Goal: Information Seeking & Learning: Find specific fact

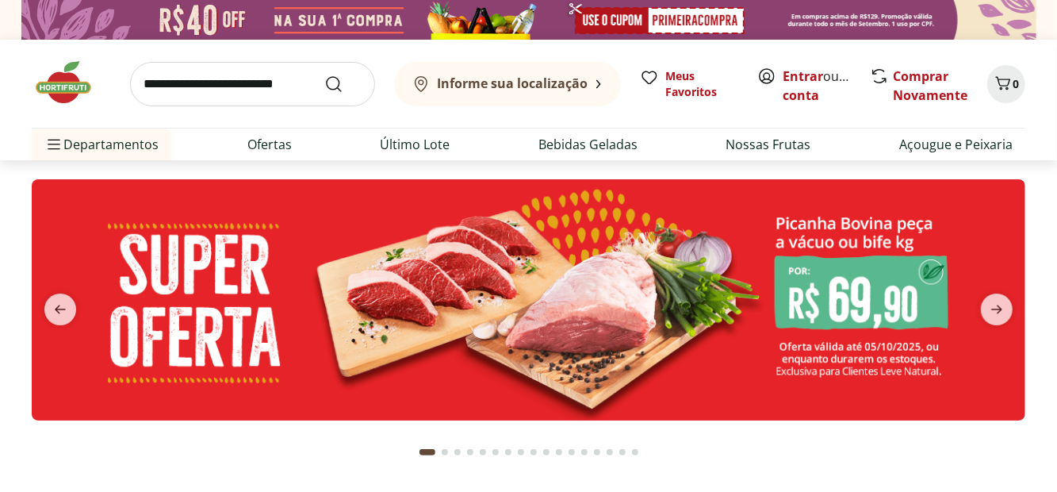
click at [567, 91] on div "Informe sua localização" at bounding box center [500, 84] width 176 height 19
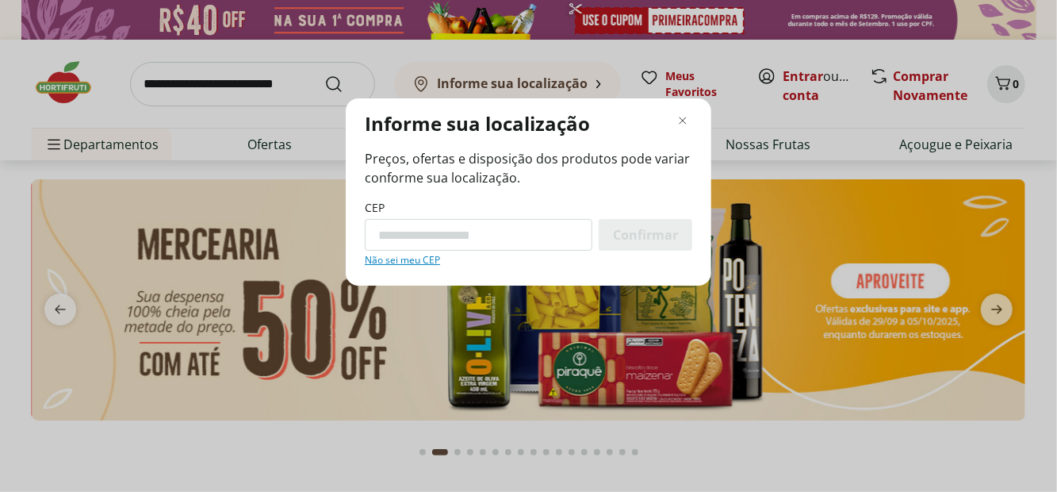
type input "*********"
click at [669, 241] on span "Confirmar" at bounding box center [645, 234] width 65 height 13
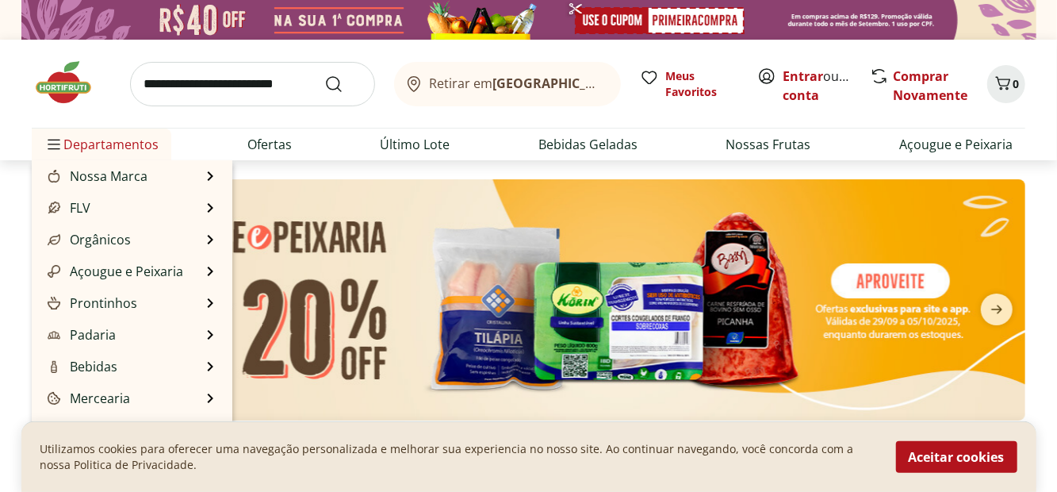
click at [133, 138] on span "Departamentos" at bounding box center [101, 144] width 114 height 38
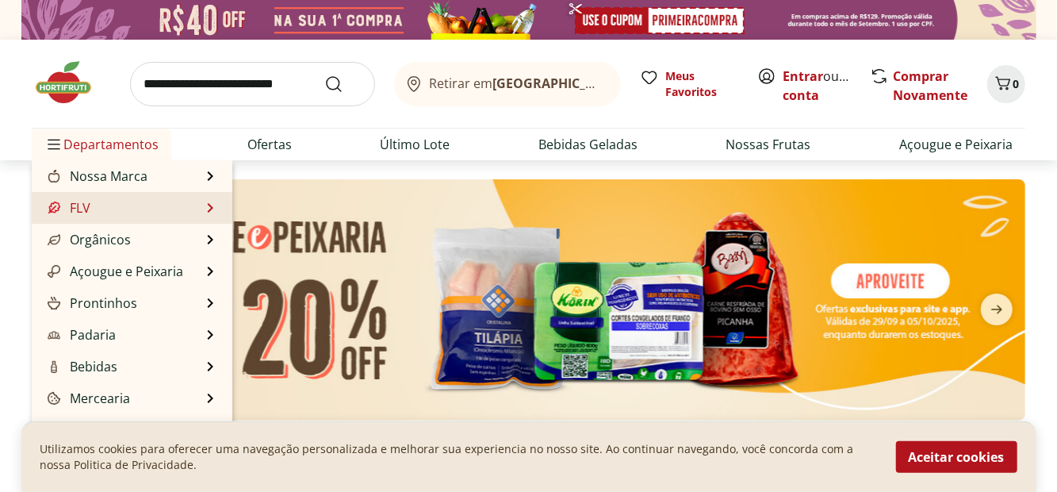
click at [209, 212] on li "FLV FLV Ver tudo do departamento Cogumelos Frutas Legumes Ovos Temperos Frescos…" at bounding box center [132, 208] width 201 height 32
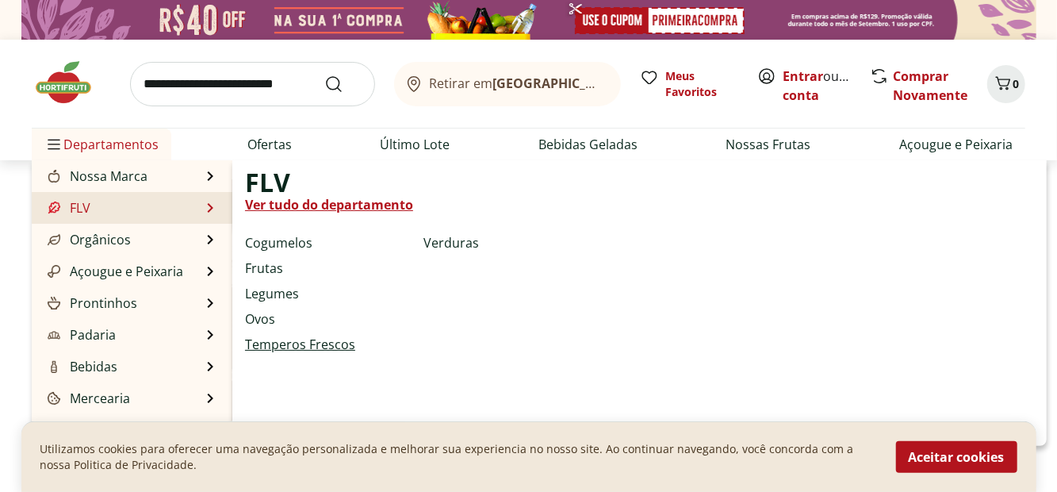
click at [323, 347] on link "Temperos Frescos" at bounding box center [300, 344] width 110 height 19
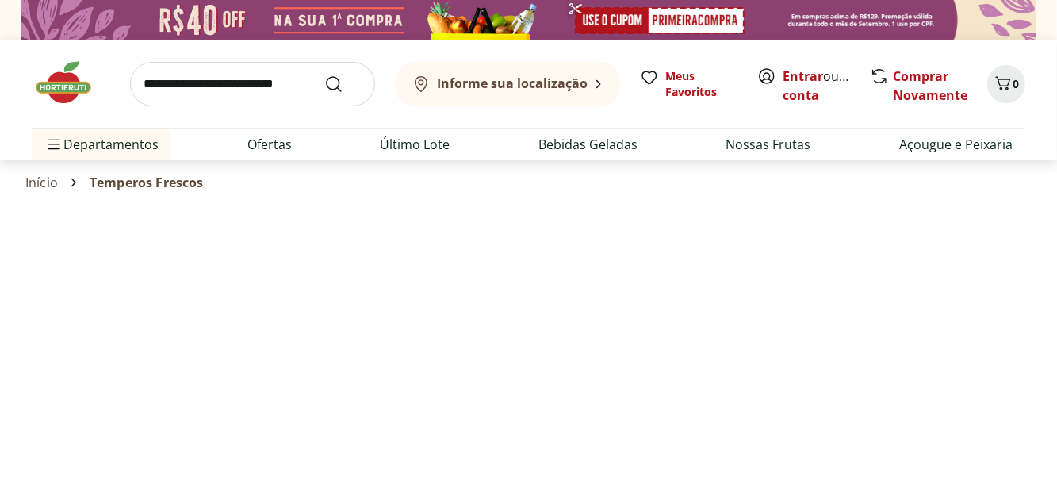
select select "**********"
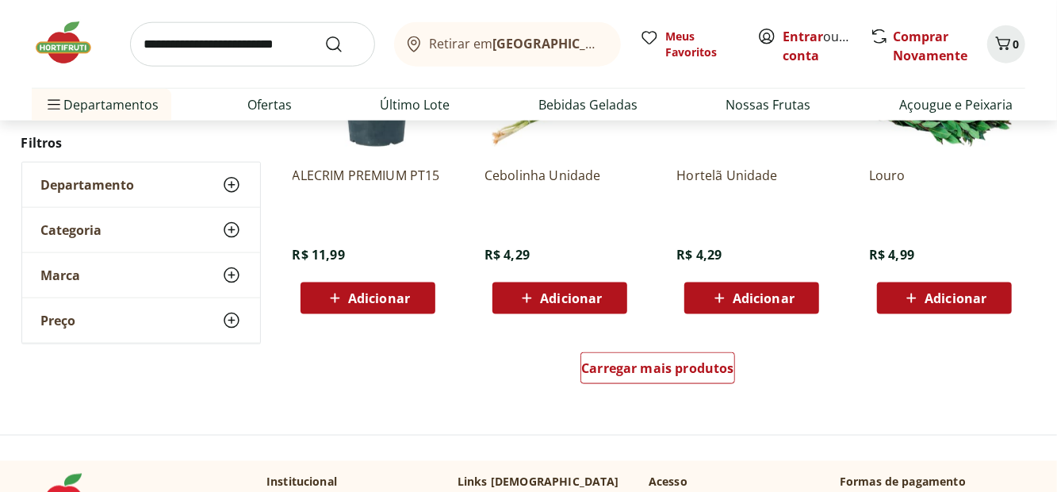
scroll to position [966, 0]
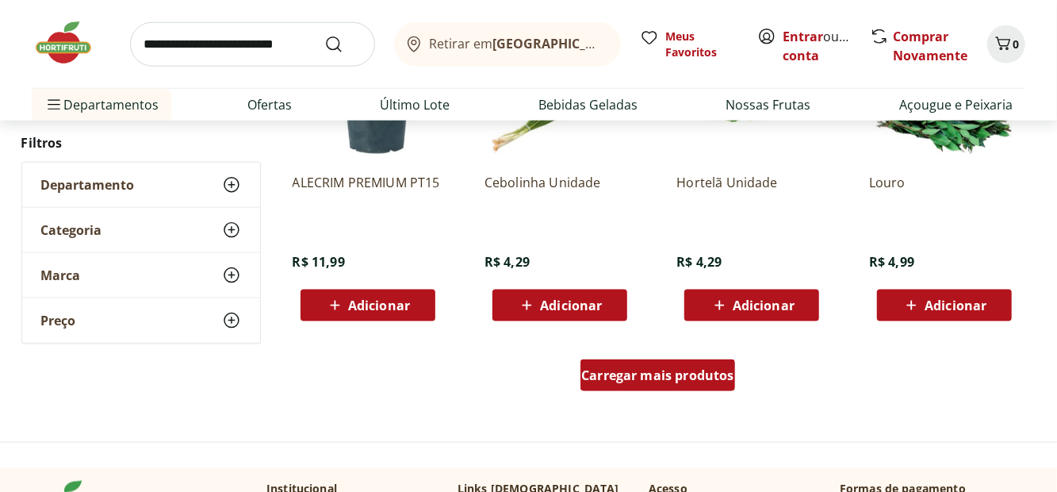
click at [676, 373] on span "Carregar mais produtos" at bounding box center [657, 375] width 153 height 13
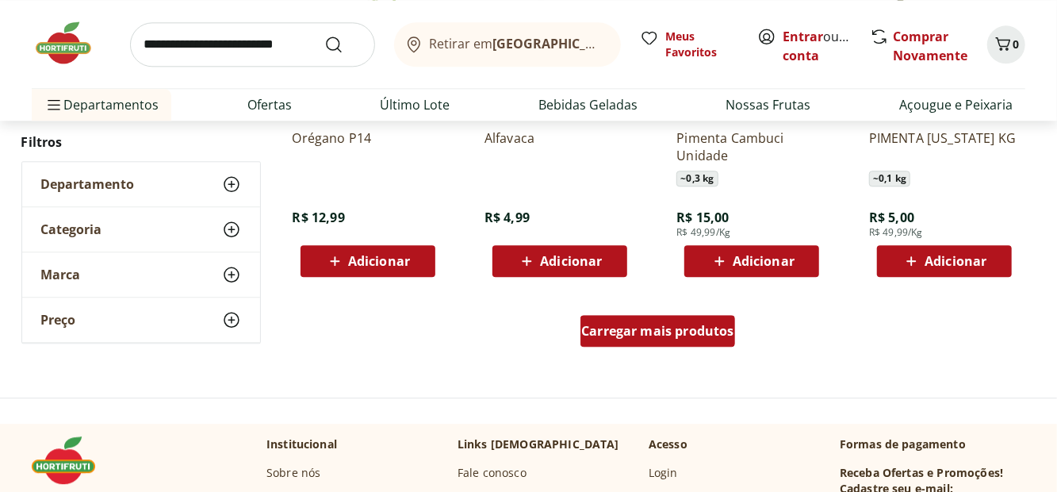
scroll to position [2047, 0]
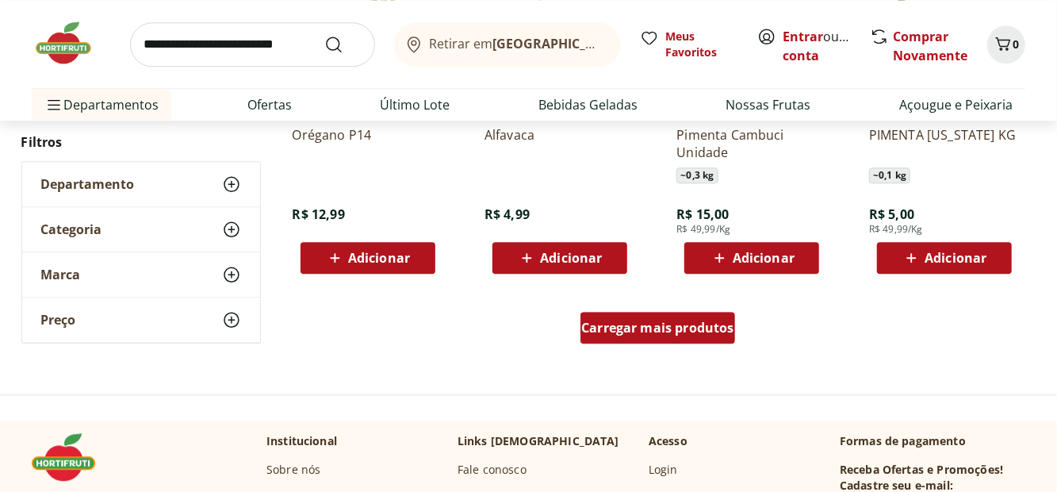
click at [698, 321] on span "Carregar mais produtos" at bounding box center [657, 327] width 153 height 13
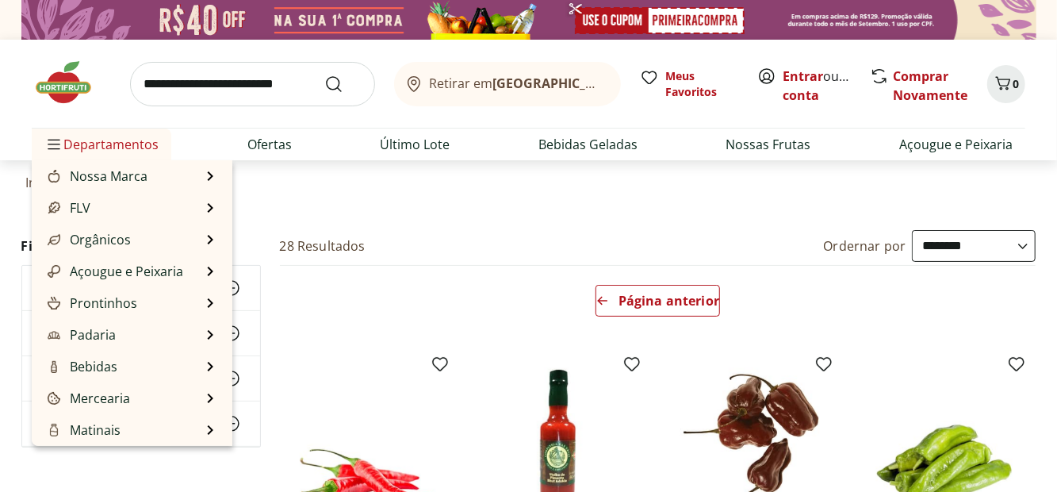
click at [134, 155] on span "Departamentos" at bounding box center [101, 144] width 114 height 38
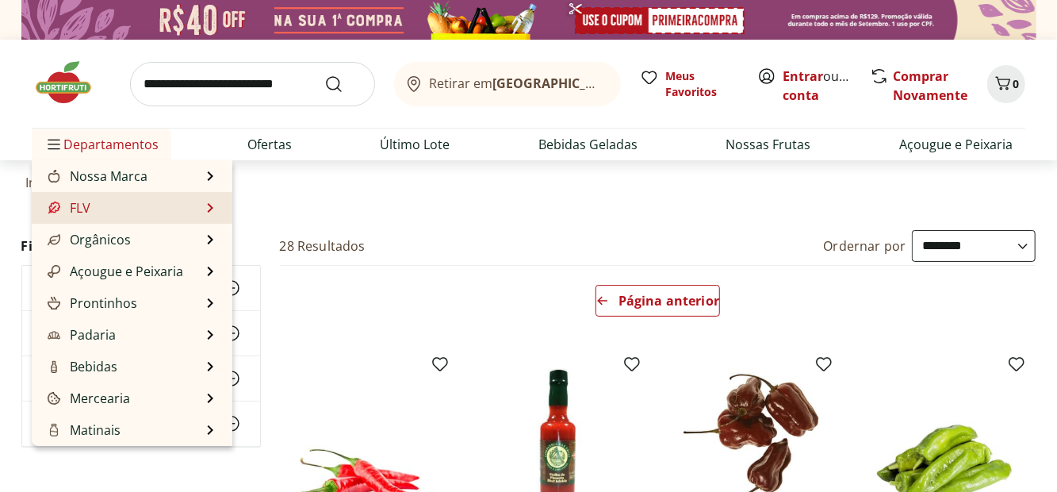
click at [206, 209] on li "FLV FLV Ver tudo do departamento Cogumelos Frutas Legumes Ovos Temperos Frescos…" at bounding box center [132, 208] width 201 height 32
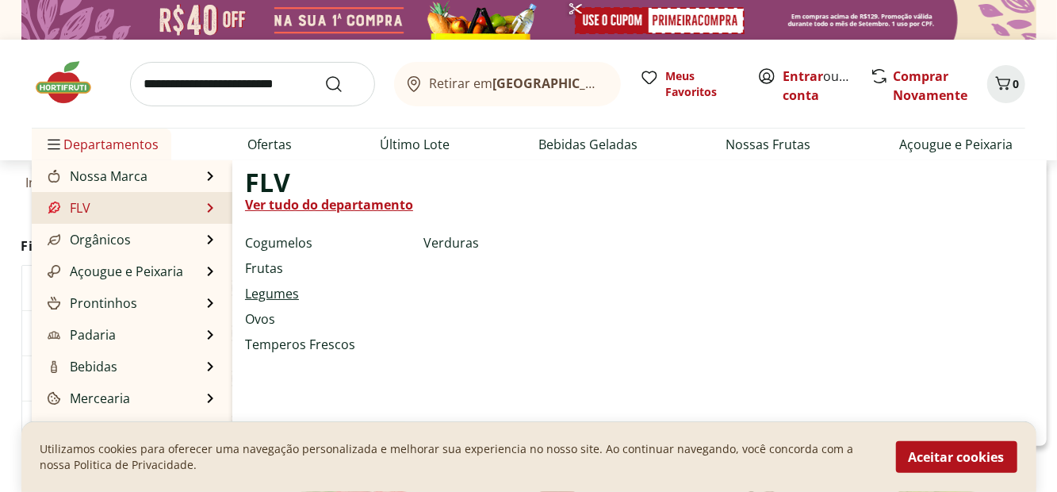
click at [297, 296] on link "Legumes" at bounding box center [272, 293] width 54 height 19
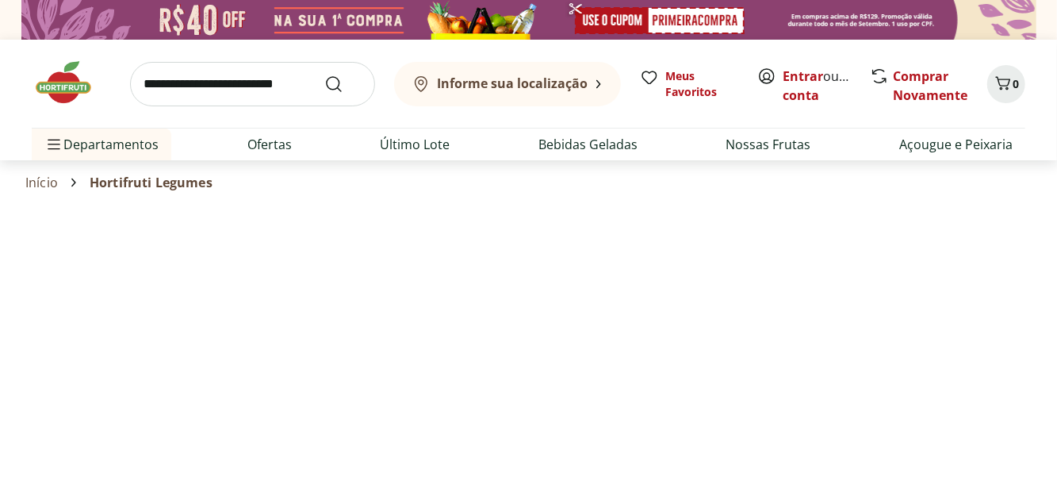
select select "**********"
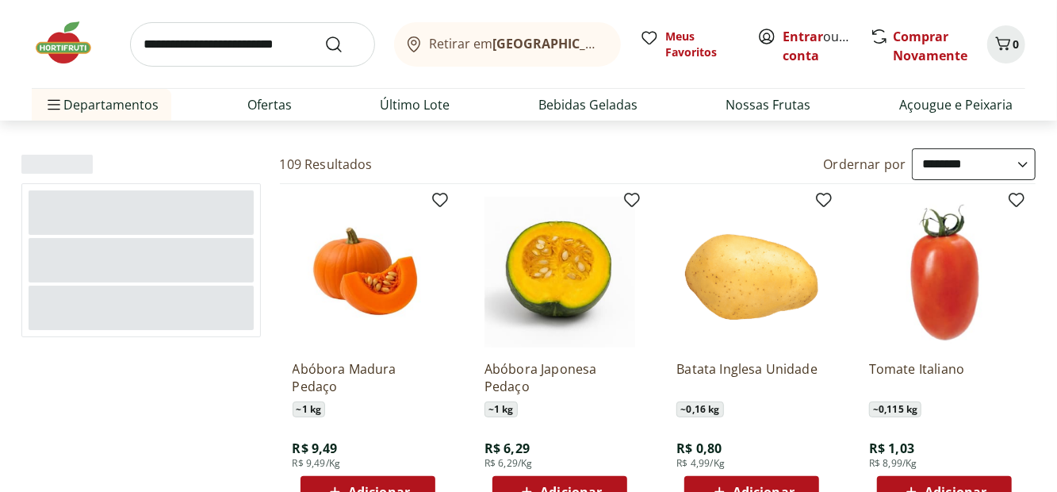
scroll to position [82, 0]
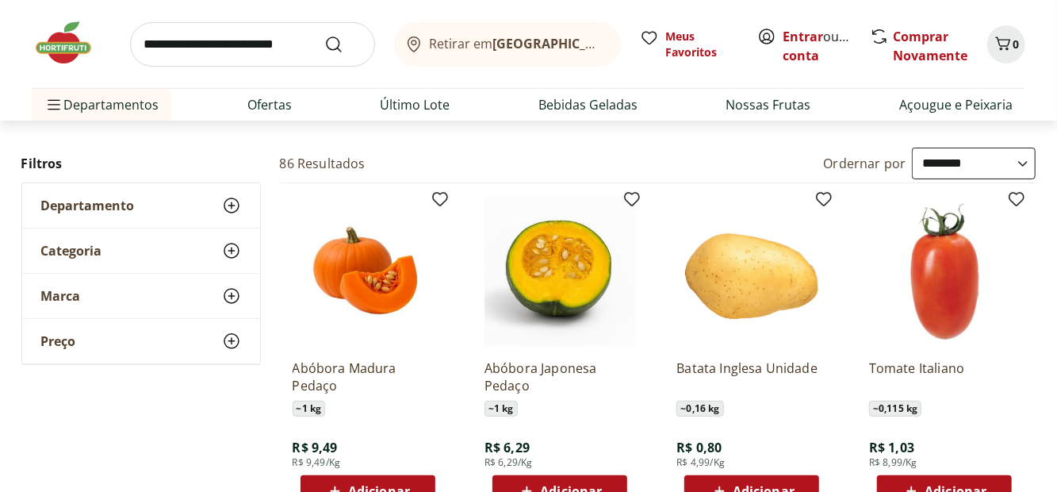
click at [240, 203] on icon at bounding box center [231, 205] width 19 height 19
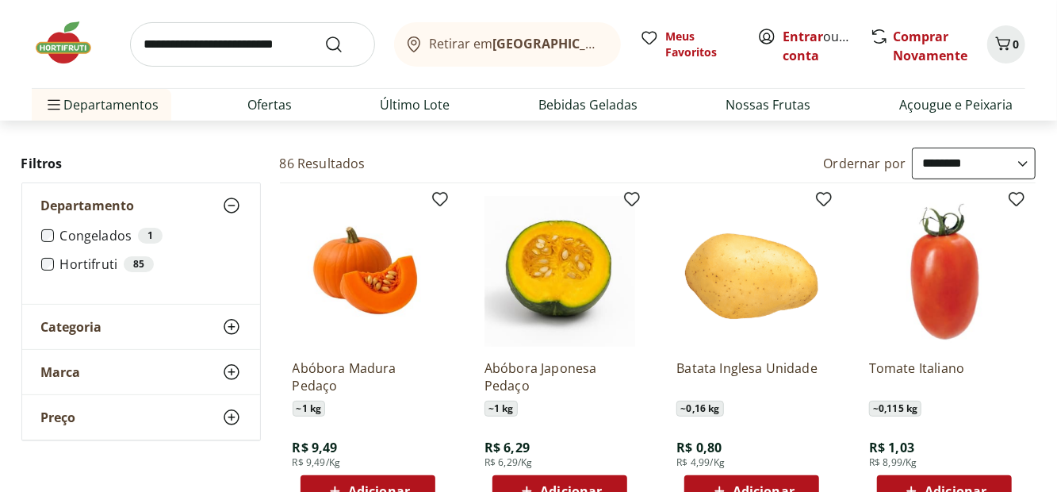
click at [243, 203] on div "Departamento" at bounding box center [141, 205] width 238 height 44
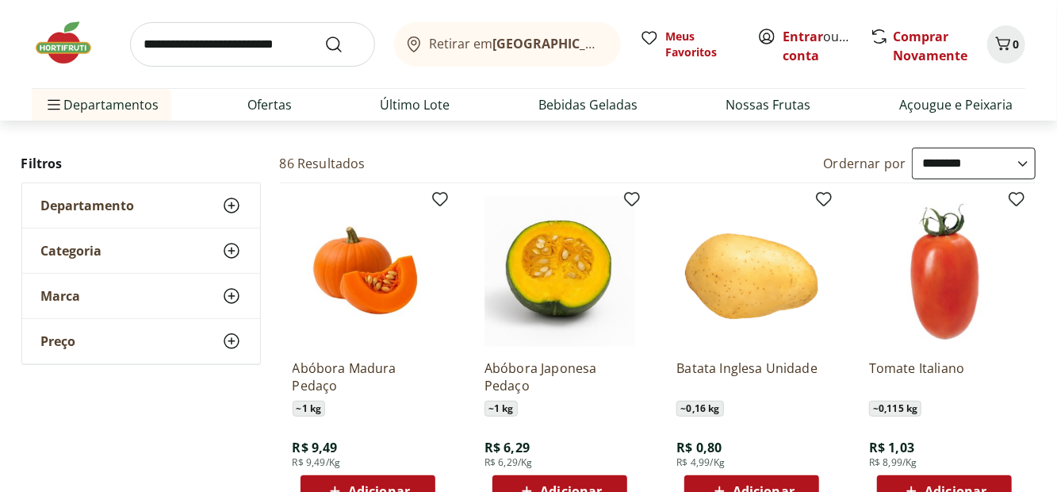
click at [237, 251] on icon at bounding box center [231, 250] width 19 height 19
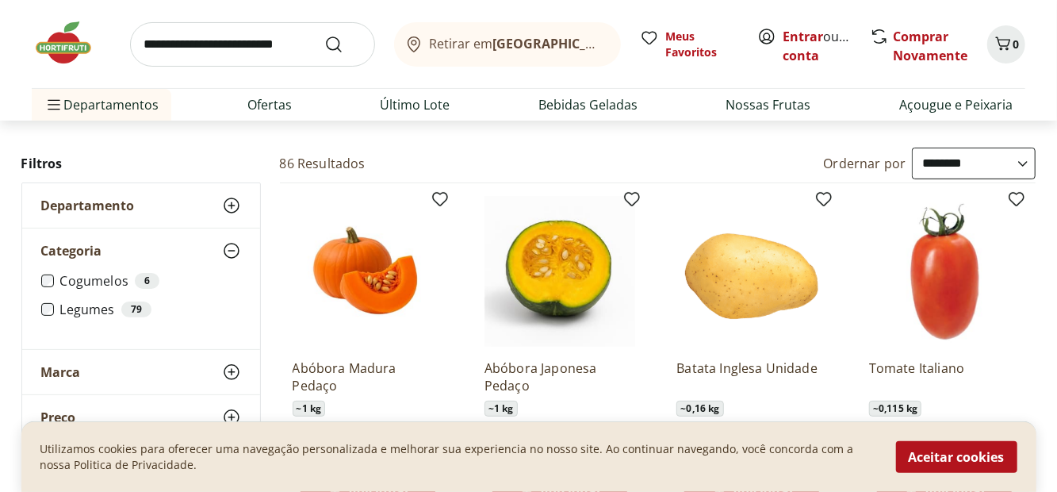
click at [61, 311] on label "Legumes 79" at bounding box center [150, 309] width 181 height 16
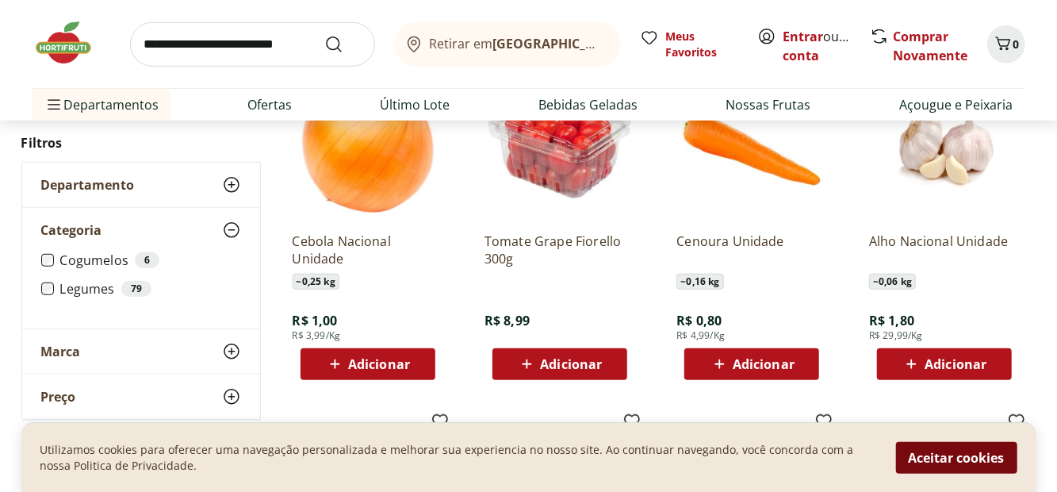
click at [950, 473] on button "Aceitar cookies" at bounding box center [956, 457] width 121 height 32
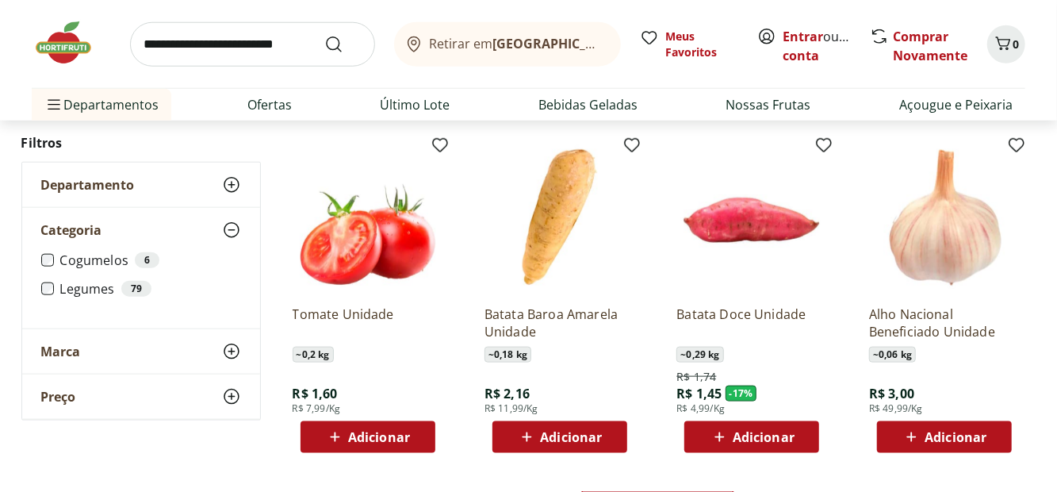
scroll to position [834, 0]
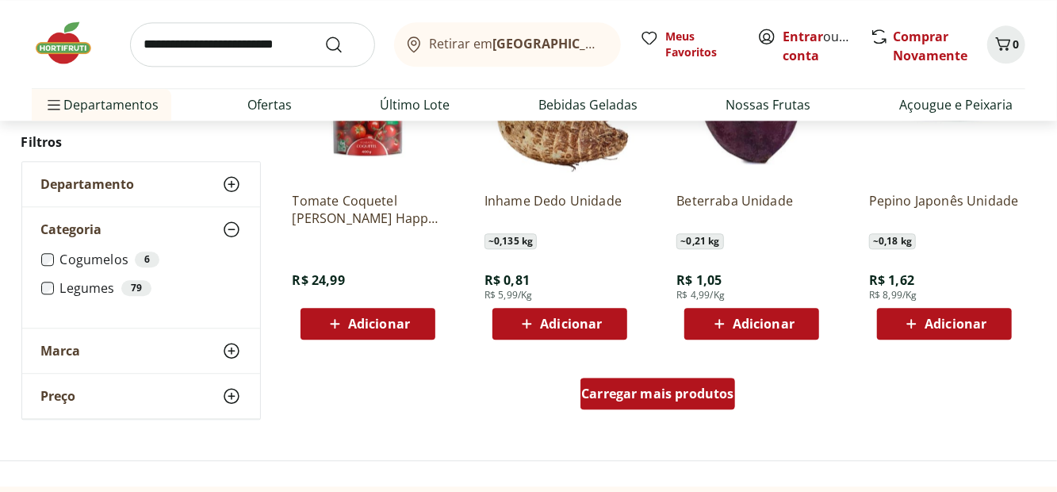
scroll to position [1982, 0]
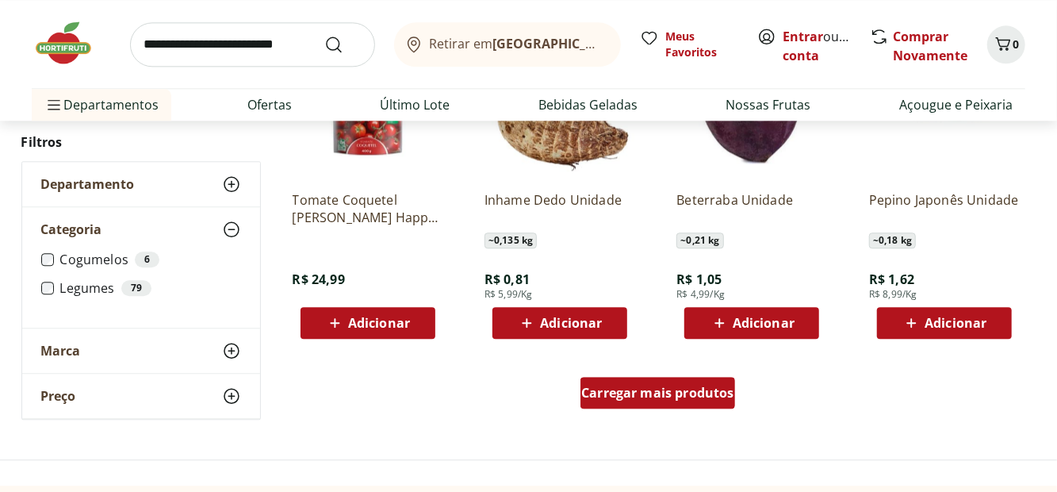
click at [705, 401] on div "Carregar mais produtos" at bounding box center [657, 393] width 155 height 32
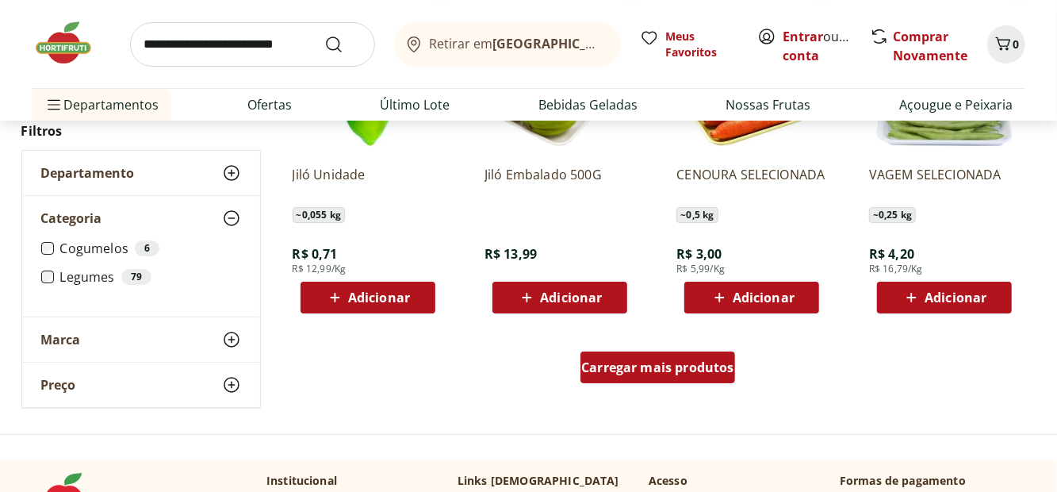
scroll to position [3041, 0]
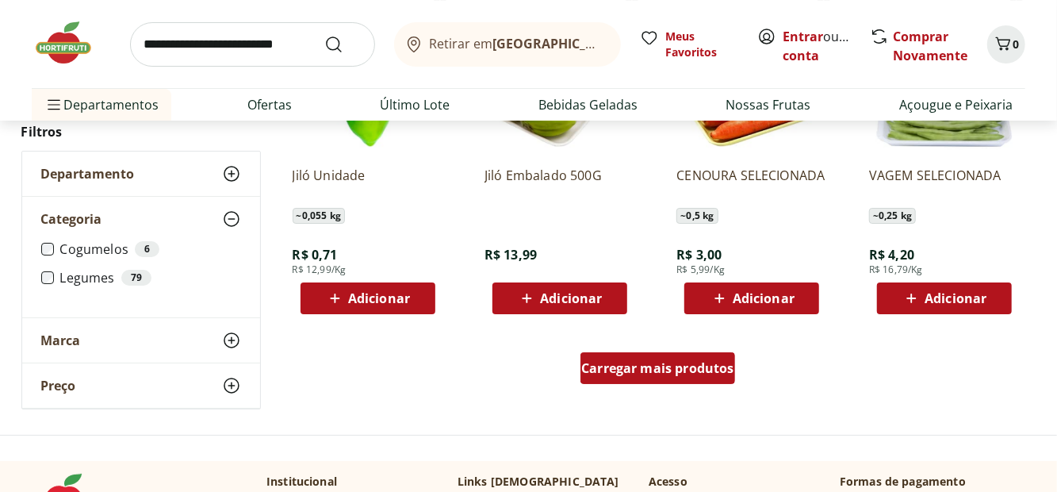
click at [714, 370] on span "Carregar mais produtos" at bounding box center [657, 368] width 153 height 13
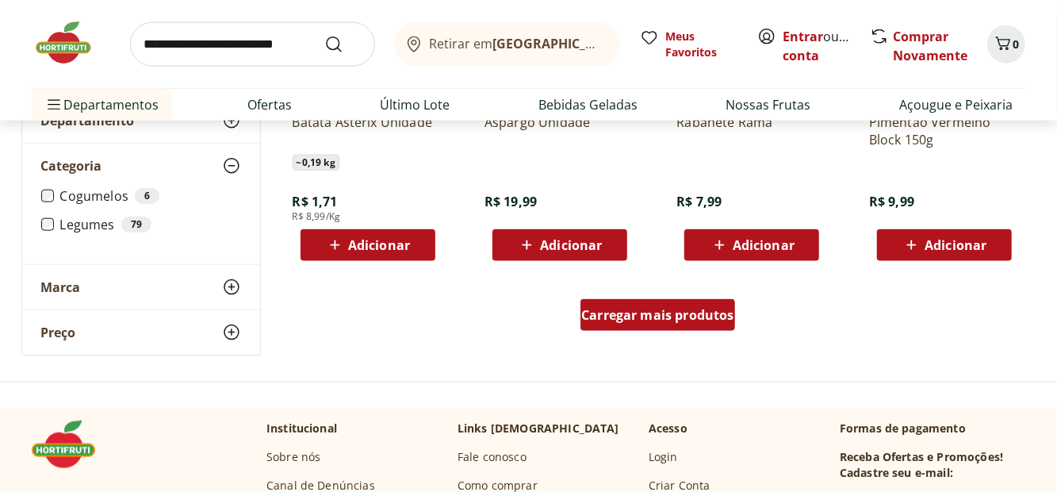
scroll to position [4078, 0]
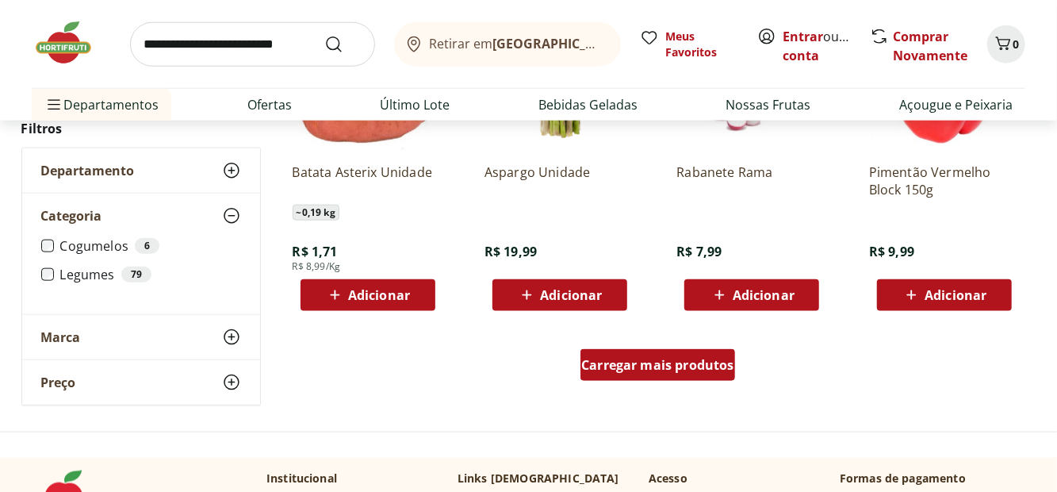
click at [719, 371] on span "Carregar mais produtos" at bounding box center [657, 364] width 153 height 13
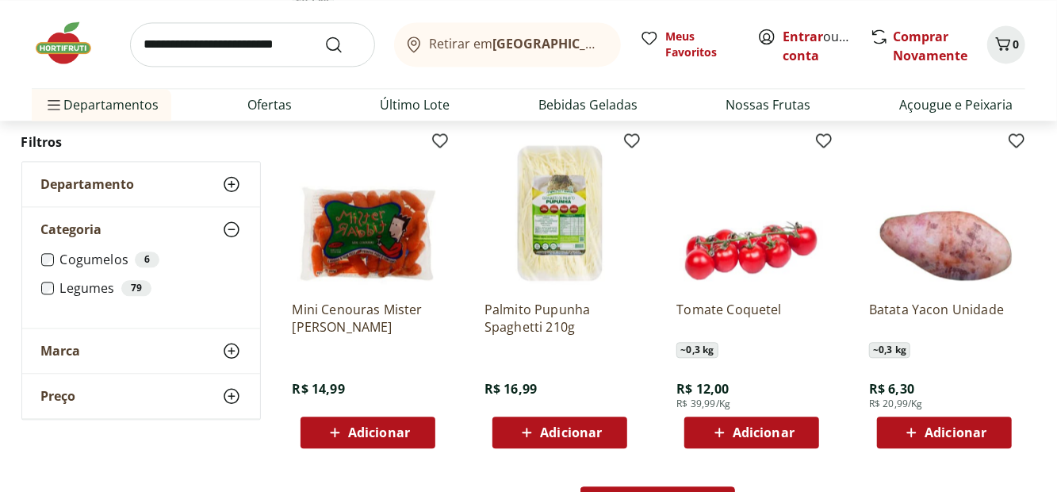
scroll to position [4979, 0]
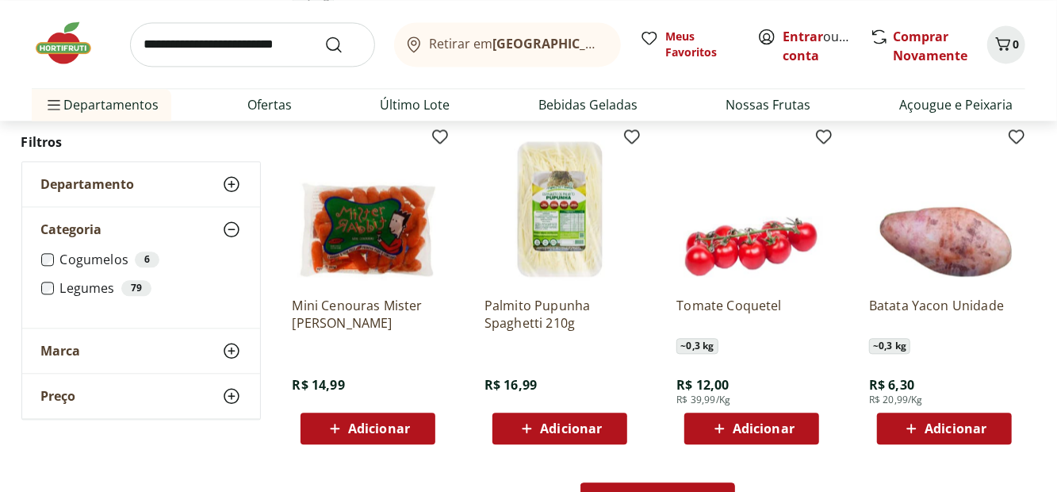
click at [696, 491] on span "Carregar mais produtos" at bounding box center [657, 498] width 153 height 13
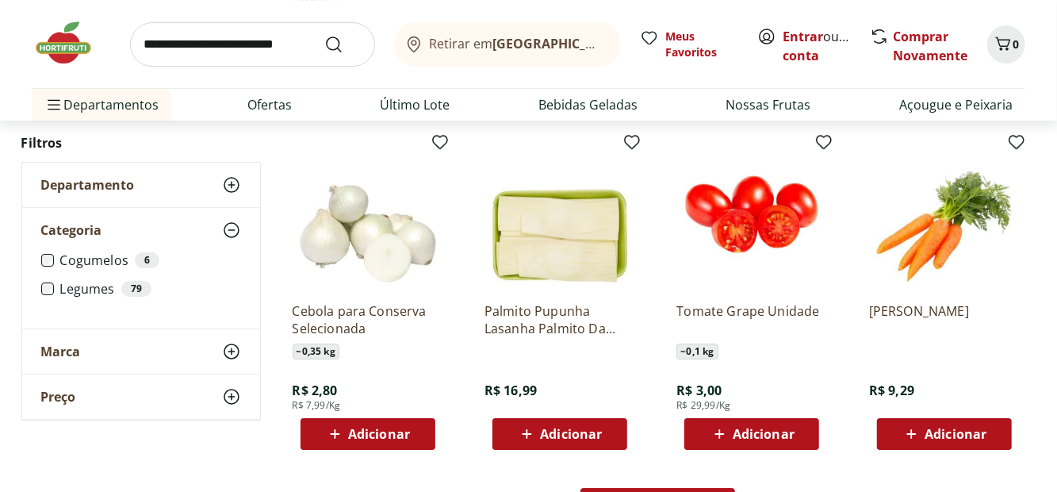
scroll to position [6008, 0]
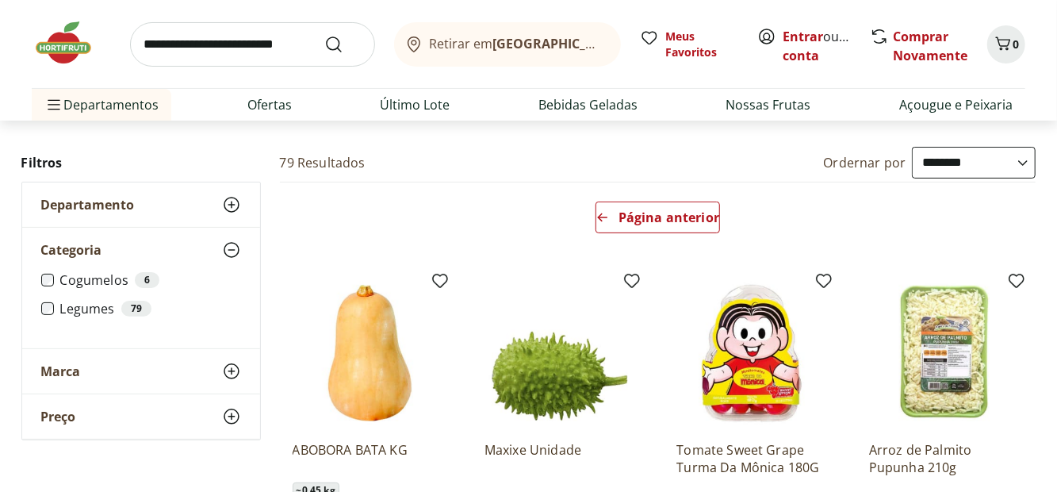
click at [279, 52] on input "search" at bounding box center [252, 44] width 245 height 44
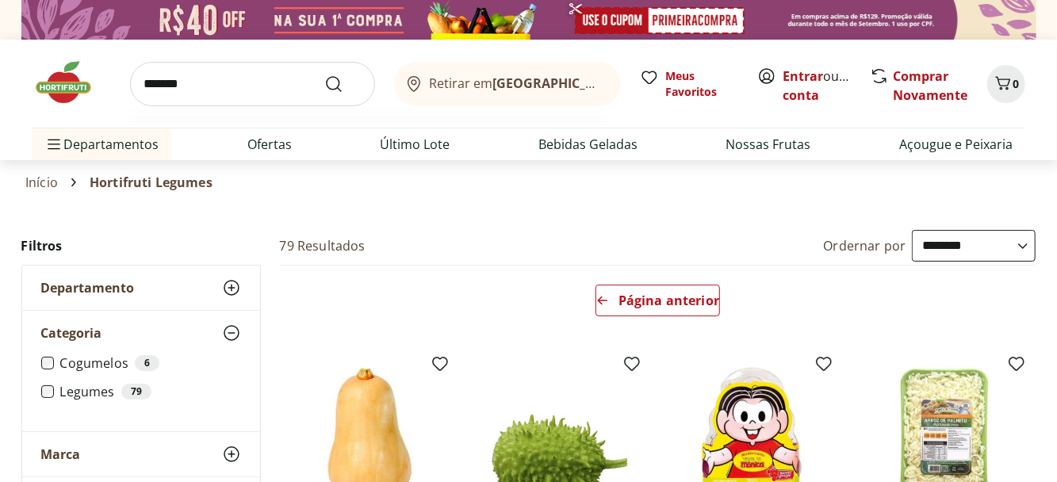
type input "*******"
click at [324, 75] on button "Submit Search" at bounding box center [343, 84] width 38 height 19
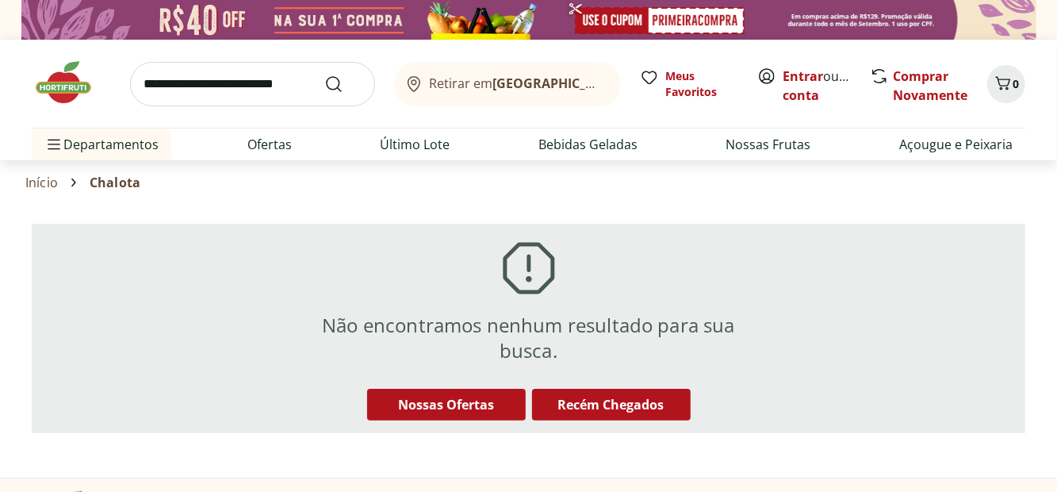
click at [289, 89] on input "search" at bounding box center [252, 84] width 245 height 44
type input "*******"
click at [324, 75] on button "Submit Search" at bounding box center [343, 84] width 38 height 19
